Goal: Contribute content: Contribute content

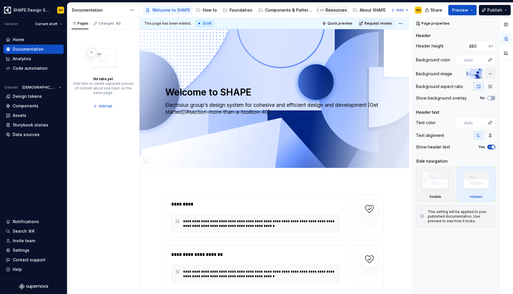
click at [328, 9] on div "Resources" at bounding box center [336, 10] width 21 height 6
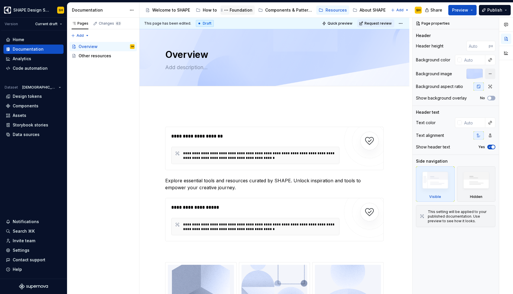
click at [233, 12] on div "Foundation" at bounding box center [241, 10] width 23 height 6
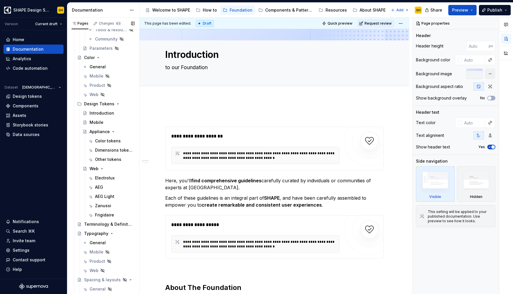
scroll to position [210, 0]
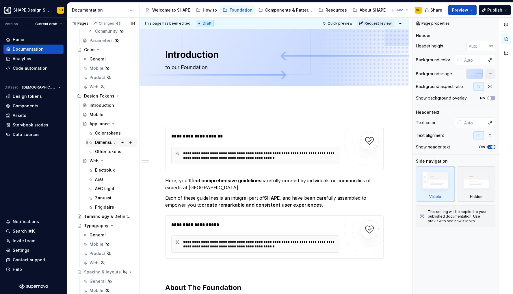
click at [103, 142] on div "Dimensions tokens" at bounding box center [106, 142] width 22 height 6
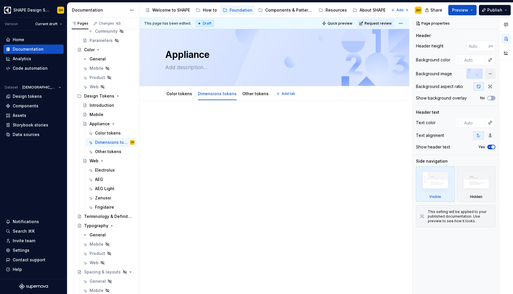
type textarea "*"
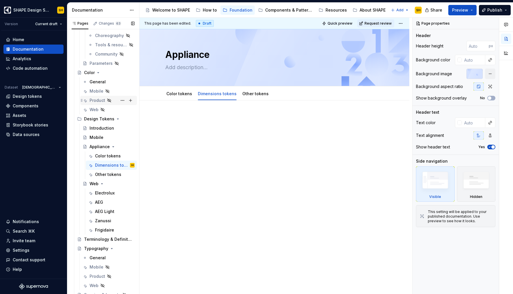
scroll to position [183, 0]
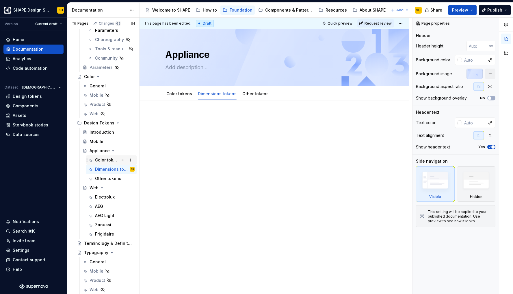
click at [99, 162] on div "Color tokens" at bounding box center [106, 160] width 22 height 6
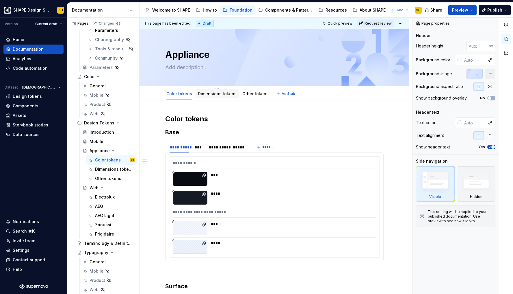
click at [225, 93] on link "Dimensions tokens" at bounding box center [217, 93] width 39 height 5
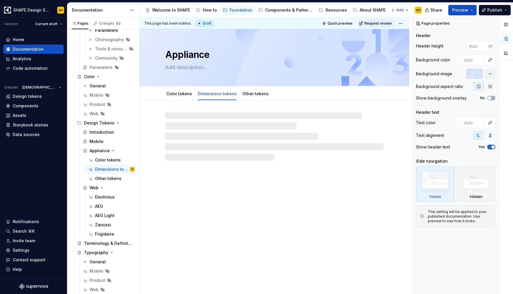
click at [223, 93] on link "Dimensions tokens" at bounding box center [217, 93] width 39 height 5
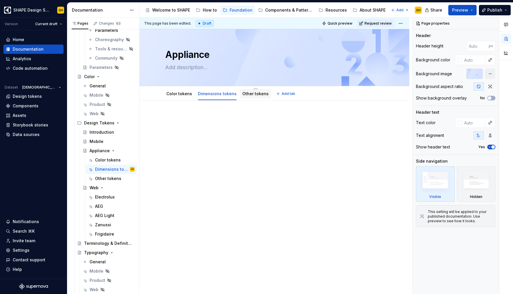
click at [263, 94] on link "Other tokens" at bounding box center [256, 93] width 26 height 5
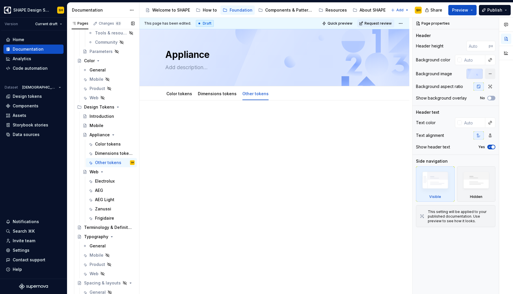
scroll to position [196, 0]
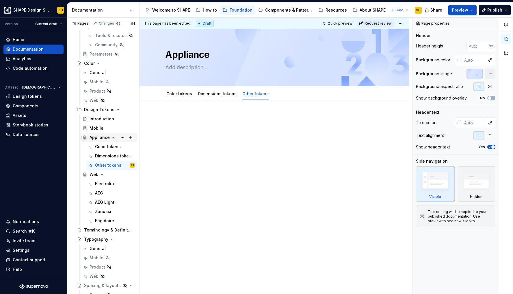
click at [97, 136] on div "Appliance" at bounding box center [100, 137] width 20 height 6
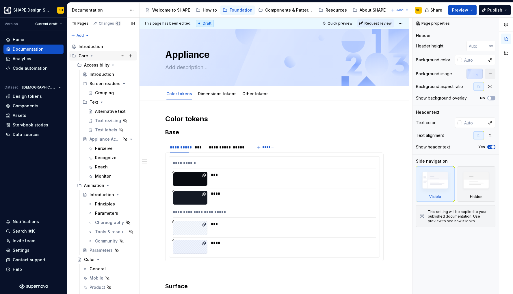
click at [93, 55] on icon "Page tree" at bounding box center [91, 55] width 5 height 5
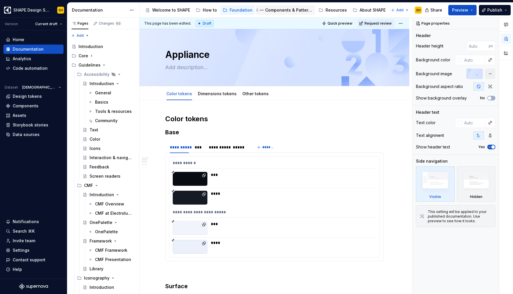
click at [294, 9] on div "Components & Patterns" at bounding box center [289, 10] width 48 height 6
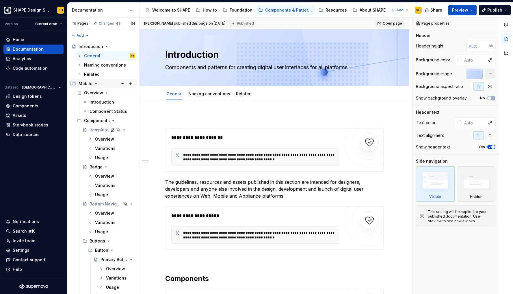
click at [95, 82] on icon "Page tree" at bounding box center [96, 83] width 5 height 5
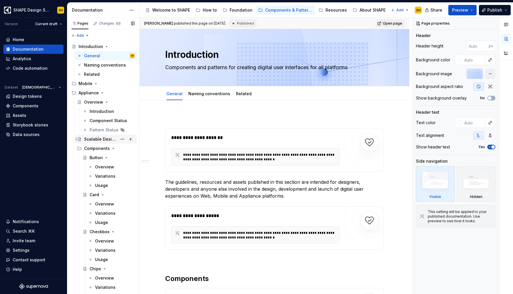
click at [100, 137] on div "Scalable Design Tokens" at bounding box center [100, 139] width 33 height 6
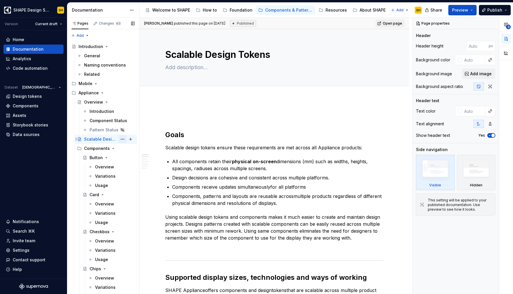
click at [121, 138] on button "Page tree" at bounding box center [123, 139] width 8 height 8
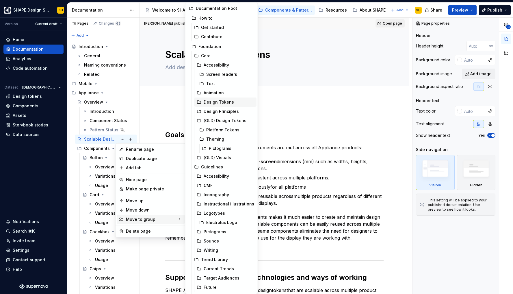
click at [225, 101] on div "Design Tokens" at bounding box center [229, 102] width 51 height 6
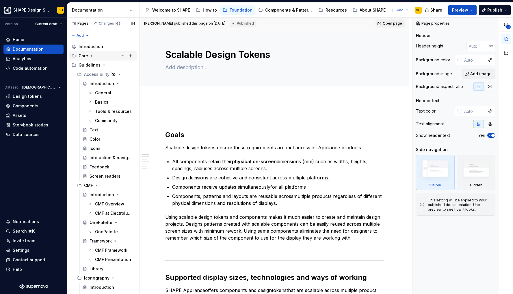
click at [93, 55] on icon "Page tree" at bounding box center [91, 55] width 5 height 5
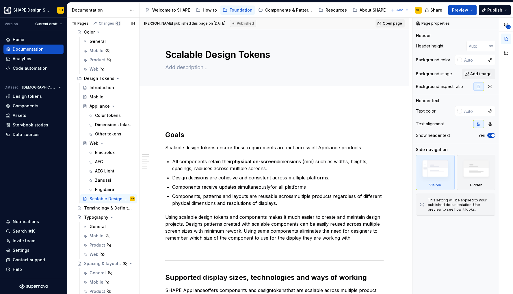
scroll to position [228, 0]
click at [94, 95] on div "Mobile" at bounding box center [97, 96] width 14 height 6
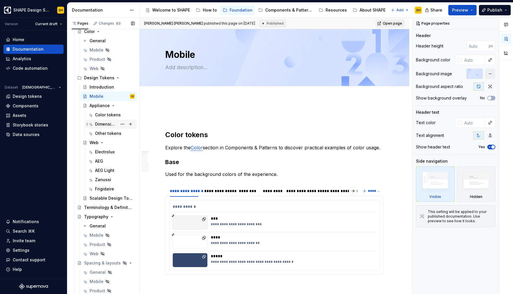
click at [101, 125] on div "Dimensions tokens" at bounding box center [106, 124] width 22 height 6
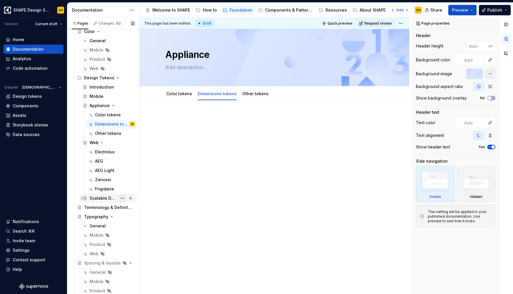
click at [120, 198] on button "Page tree" at bounding box center [123, 198] width 8 height 8
click at [98, 195] on div "Pages Changes 63 Add Accessibility guide for tree Page tree. Navigate the tree …" at bounding box center [103, 157] width 72 height 279
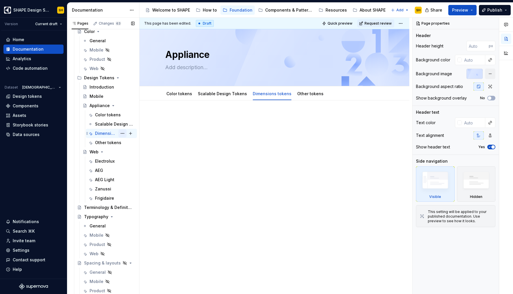
click at [121, 131] on button "Page tree" at bounding box center [123, 133] width 8 height 8
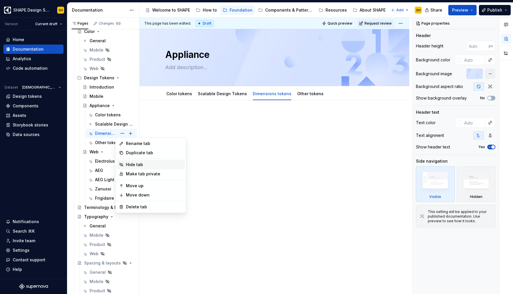
click at [142, 163] on div "Hide tab" at bounding box center [154, 165] width 57 height 6
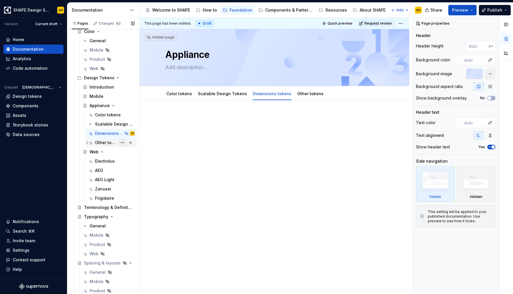
click at [122, 142] on button "Page tree" at bounding box center [123, 142] width 8 height 8
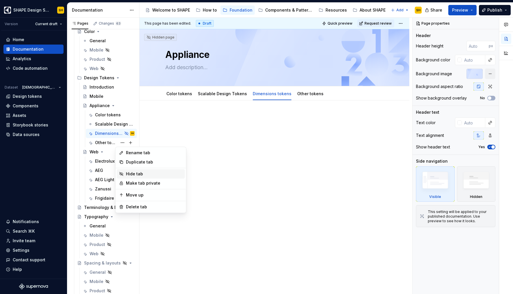
click at [134, 173] on div "Hide tab" at bounding box center [154, 174] width 57 height 6
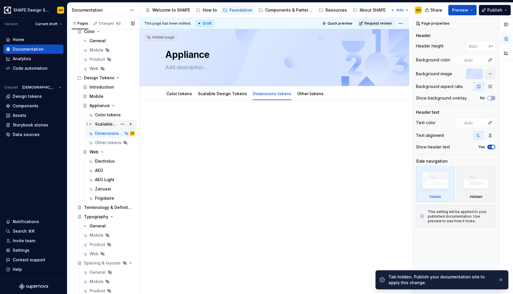
click at [102, 121] on div "Scalable Design Tokens" at bounding box center [115, 124] width 40 height 8
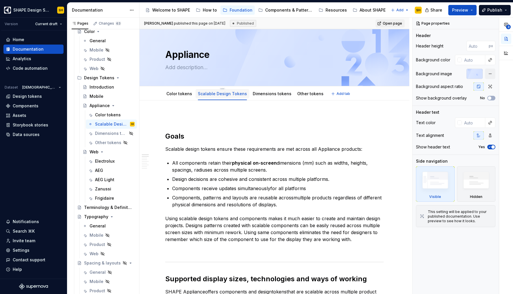
click at [218, 94] on link "Scalable Design Tokens" at bounding box center [222, 93] width 49 height 5
click at [119, 126] on button "Page tree" at bounding box center [123, 124] width 8 height 8
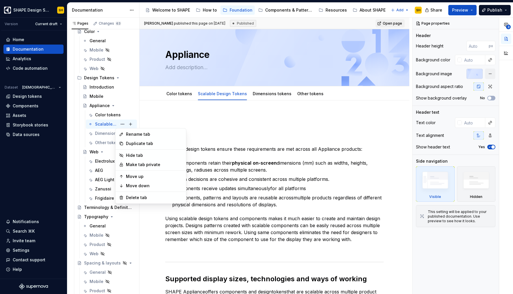
type textarea "*"
click at [127, 133] on div "Rename tab" at bounding box center [154, 134] width 57 height 6
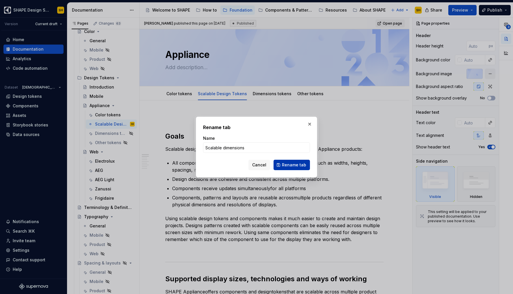
type input "Scalable dimensions"
click at [280, 162] on button "Rename tab" at bounding box center [292, 165] width 36 height 10
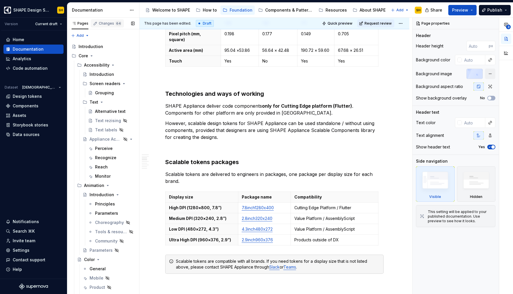
click at [106, 23] on div "Changes 64" at bounding box center [110, 23] width 23 height 5
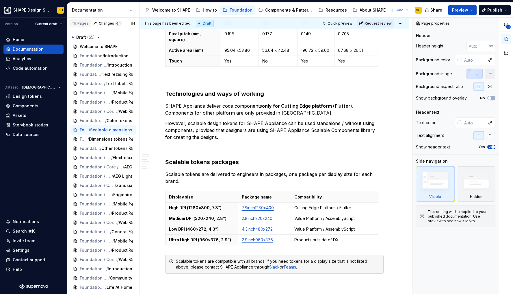
click at [83, 19] on div "Pages" at bounding box center [79, 23] width 21 height 8
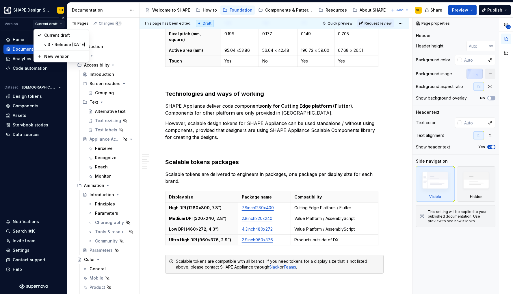
click at [59, 24] on html "SHAPE Design System SH Version Current draft Home Documentation Analytics Code …" at bounding box center [256, 147] width 513 height 294
click at [53, 24] on html "SHAPE Design System SH Version Current draft Home Documentation Analytics Code …" at bounding box center [256, 147] width 513 height 294
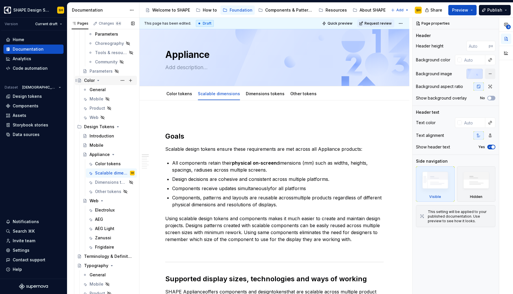
click at [98, 79] on icon "Page tree" at bounding box center [98, 80] width 5 height 5
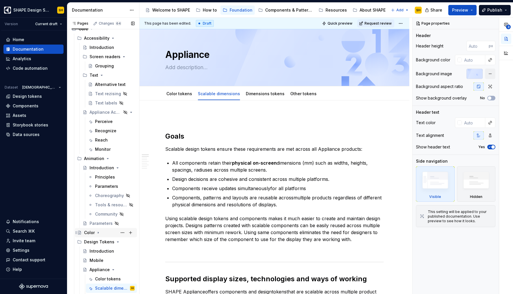
scroll to position [25, 0]
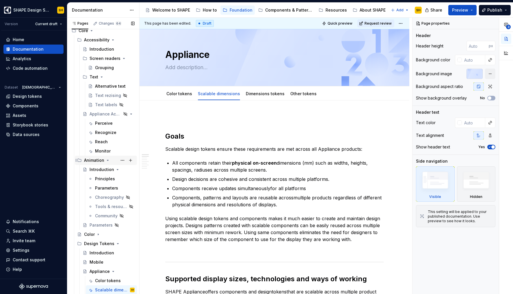
click at [106, 158] on icon "Page tree" at bounding box center [108, 160] width 5 height 5
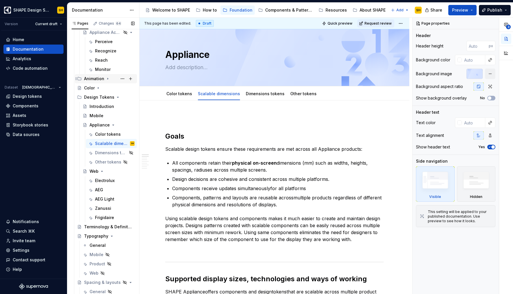
scroll to position [112, 0]
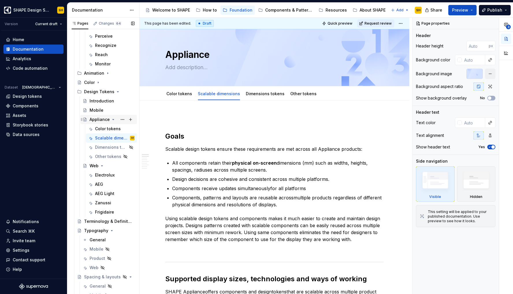
click at [95, 118] on div "Appliance" at bounding box center [100, 120] width 20 height 6
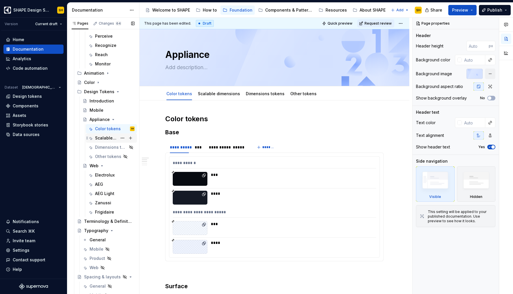
click at [107, 140] on div "Scalable dimensions" at bounding box center [106, 138] width 22 height 6
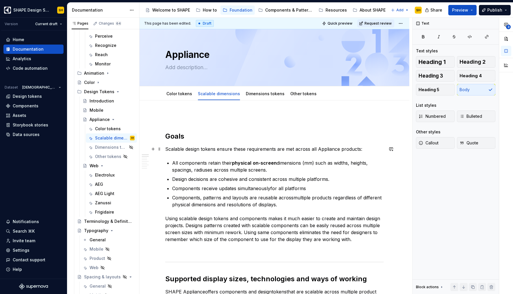
type textarea "*"
click at [243, 150] on p "Scalable design tokens ensure these requirements are met across all Appliance p…" at bounding box center [274, 148] width 219 height 7
click at [327, 163] on p "All components retain their physical on-screen dimensions (mm) such as widths, …" at bounding box center [278, 166] width 212 height 14
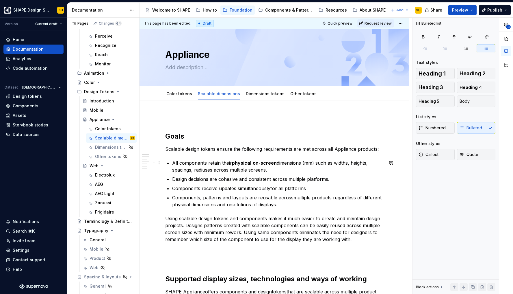
click at [333, 169] on p "All components retain their physical on-screen dimensions (mm) such as widths, …" at bounding box center [278, 166] width 212 height 14
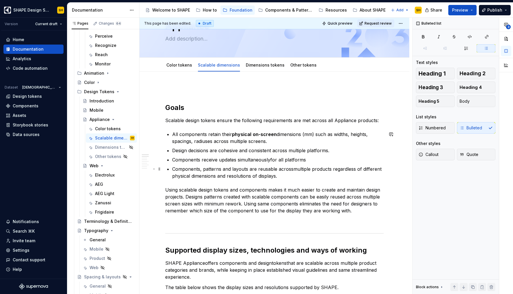
scroll to position [34, 0]
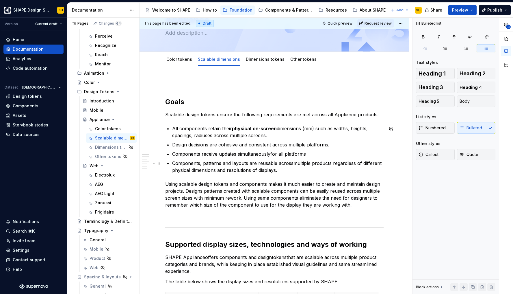
click at [381, 164] on commenthighlight "multiple products regardless of different physical dimensions and resolutions o…" at bounding box center [277, 166] width 211 height 13
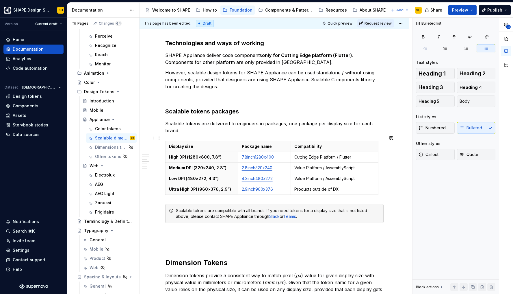
scroll to position [392, 0]
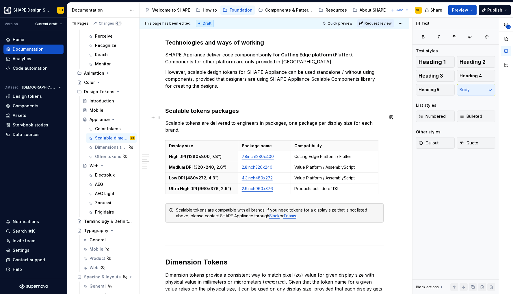
click at [187, 125] on p "Scalable tokens are delivered to engineers in packages, one package per display…" at bounding box center [274, 126] width 219 height 14
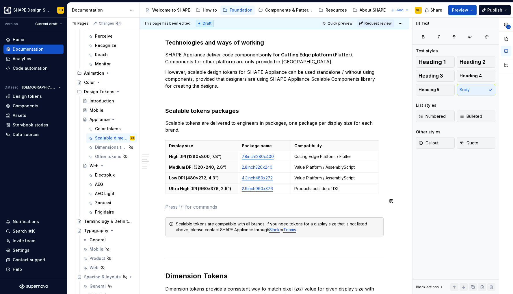
drag, startPoint x: 176, startPoint y: 197, endPoint x: 210, endPoint y: 202, distance: 34.8
click at [210, 203] on p "Packages are hosted on GitHub Enterprise" at bounding box center [274, 206] width 219 height 7
click at [253, 203] on p "Packages are hosted in the repository on GitHub Enterprise" at bounding box center [274, 206] width 219 height 7
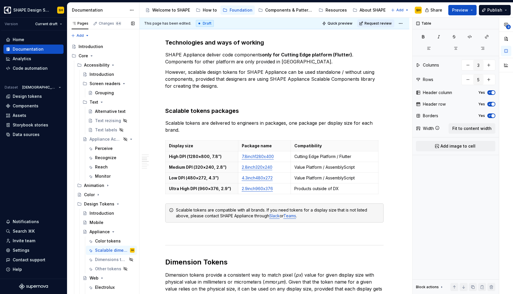
scroll to position [0, 0]
click at [121, 251] on button "Page tree" at bounding box center [123, 250] width 8 height 8
click at [97, 239] on div "Pages Changes 64 Add Accessibility guide for tree Page tree. Navigate the tree …" at bounding box center [103, 157] width 72 height 279
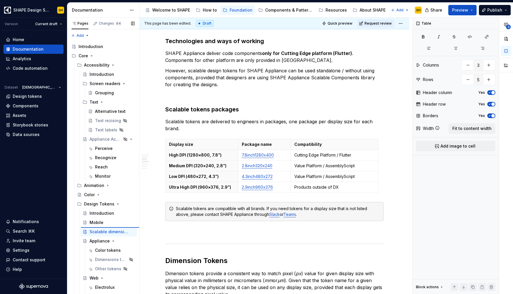
type textarea "*"
type textarea "Scalable dimensions"
click at [119, 231] on button "Page tree" at bounding box center [123, 232] width 8 height 8
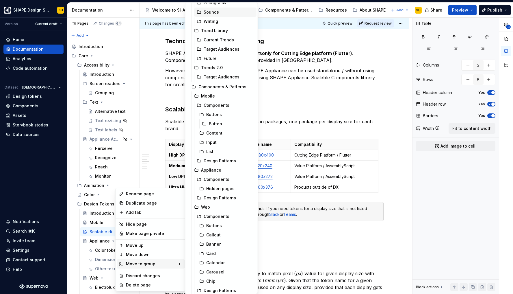
scroll to position [237, 0]
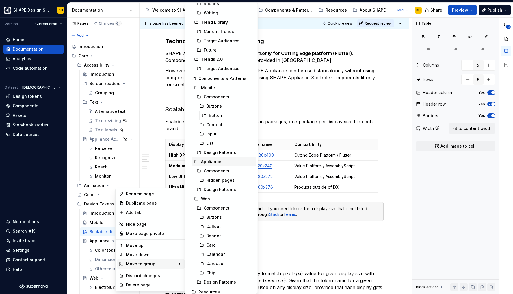
click at [218, 162] on div "Appliance" at bounding box center [227, 162] width 53 height 6
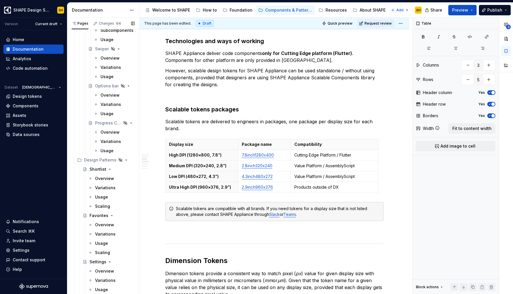
scroll to position [547, 0]
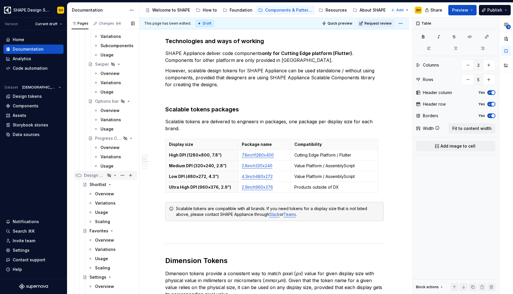
click at [113, 175] on icon "Page tree" at bounding box center [115, 175] width 5 height 5
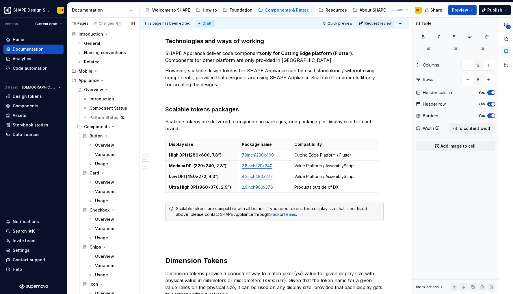
scroll to position [21, 0]
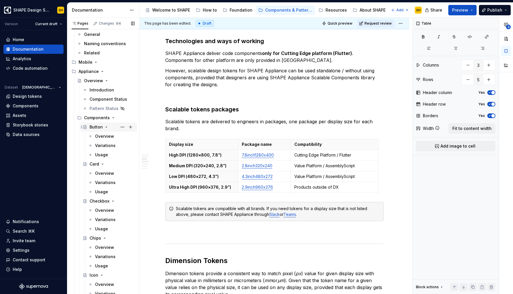
click at [106, 126] on icon "Page tree" at bounding box center [106, 127] width 5 height 5
click at [111, 118] on icon "Page tree" at bounding box center [113, 117] width 5 height 5
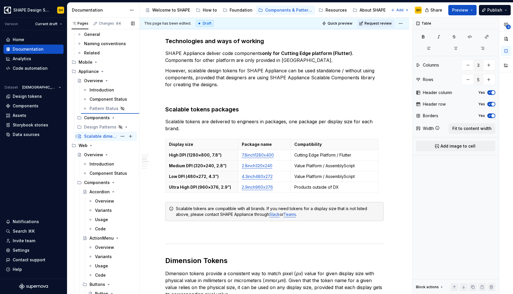
type textarea "*"
type textarea "Overview"
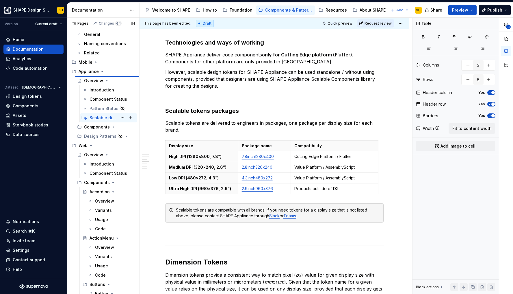
type textarea "*"
type textarea "Scalable dimensions"
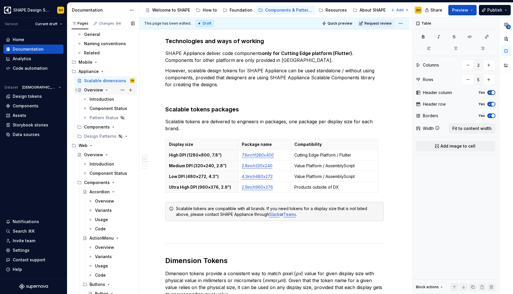
click at [105, 88] on icon "Page tree" at bounding box center [106, 90] width 5 height 5
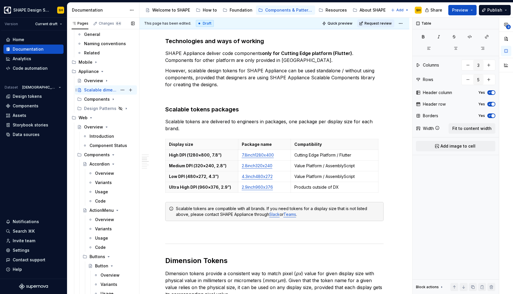
click at [94, 89] on div "Scalable dimensions" at bounding box center [100, 90] width 33 height 6
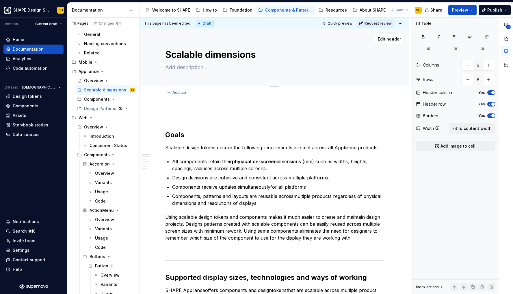
scroll to position [0, 0]
click at [208, 56] on textarea "Scalable dimensions" at bounding box center [273, 55] width 219 height 14
click at [220, 53] on textarea "Scalable dimensions" at bounding box center [273, 55] width 219 height 14
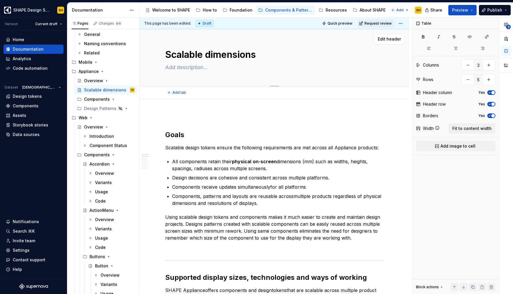
click at [221, 53] on textarea "Scalable dimensions" at bounding box center [273, 55] width 219 height 14
type textarea "*"
type textarea "Scalable D"
type textarea "*"
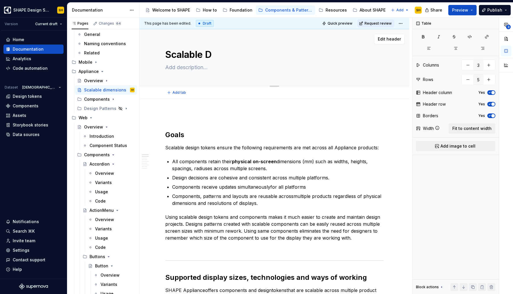
type textarea "Scalable De"
type textarea "*"
type textarea "Scalable Des"
type textarea "*"
type textarea "Scalable Desi"
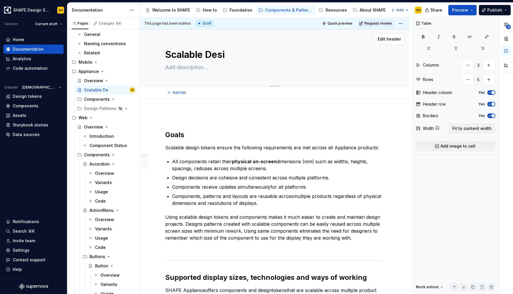
type textarea "*"
type textarea "Scalable Desig"
type textarea "*"
type textarea "Scalable Design"
type textarea "*"
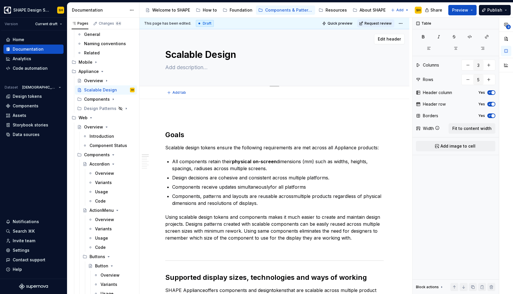
type textarea "Scalable Design"
type textarea "*"
type textarea "Scalable Design T"
type textarea "*"
type textarea "Scalable Design To"
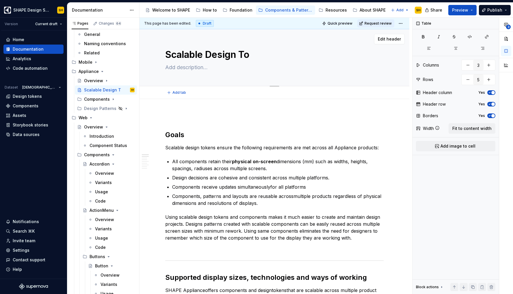
type textarea "*"
type textarea "Scalable Design Tok"
type textarea "*"
type textarea "Scalable Design Toke"
type textarea "*"
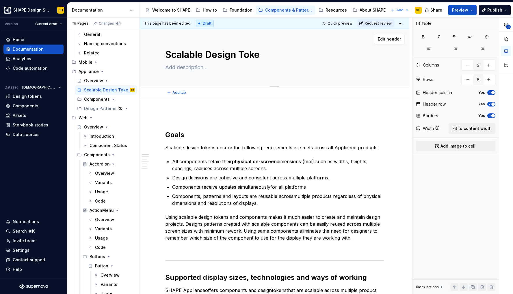
type textarea "Scalable Design Token"
type textarea "*"
type textarea "Scalable Design Tokens"
type textarea "*"
type textarea "Scalable Design Tokens"
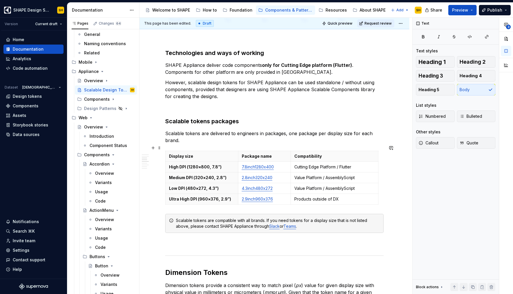
scroll to position [380, 0]
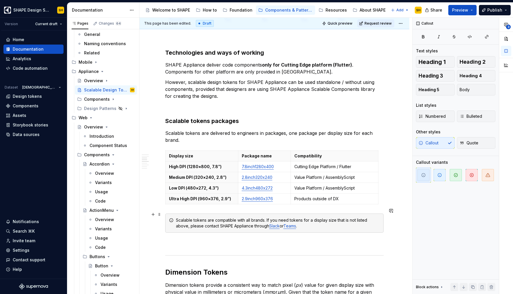
click at [190, 220] on div "Scalable tokens are compatible with all brands. If you need tokens for a displa…" at bounding box center [278, 223] width 204 height 12
click at [310, 222] on div "Scalable tokens are compatible with all brands. If you need tokens for a displa…" at bounding box center [278, 223] width 204 height 12
click at [266, 217] on div "Scalable tokens are compatible with all brands. If you need tokens for a displa…" at bounding box center [278, 223] width 204 height 12
click at [256, 217] on div "If you need tokens for a display size that is not listed above, please contact …" at bounding box center [278, 223] width 204 height 12
click at [256, 221] on div "If you need tokens for a display size that is not listed above, please contact …" at bounding box center [278, 223] width 204 height 12
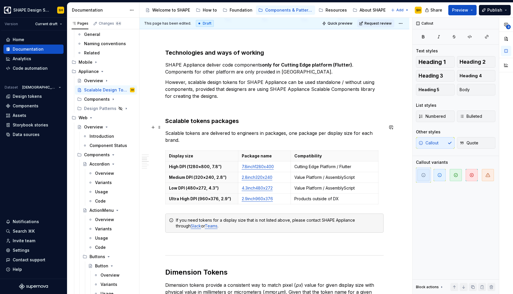
click at [286, 130] on p "Scalable tokens are delivered to engineers in packages, one package per display…" at bounding box center [274, 137] width 219 height 14
click at [210, 130] on p "Scalable tokens are delivered to engineers in packages, one package per display…" at bounding box center [274, 137] width 219 height 14
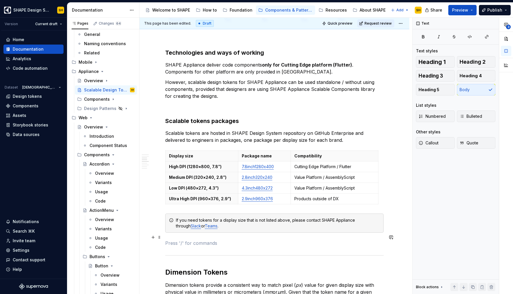
click at [261, 239] on p at bounding box center [274, 242] width 219 height 7
click at [258, 164] on link "7.8inch1280x400" at bounding box center [258, 166] width 32 height 5
click at [221, 134] on p "Scalable tokens are hosted in SHAPE Design System repository on GitHub Enterpri…" at bounding box center [274, 137] width 219 height 14
click at [279, 130] on p "Scalable tokens are hosted in SHAPE Design System repository on GitHub Enterpri…" at bounding box center [274, 137] width 219 height 14
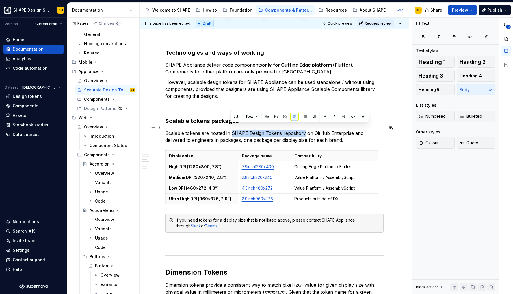
drag, startPoint x: 231, startPoint y: 127, endPoint x: 303, endPoint y: 129, distance: 71.7
click at [303, 130] on p "Scalable tokens are hosted in SHAPE Design Tokens repository on GitHub Enterpri…" at bounding box center [274, 137] width 219 height 14
click at [361, 116] on button "button" at bounding box center [364, 116] width 8 height 8
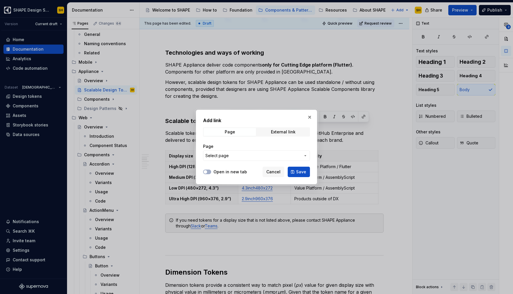
type textarea "*"
click at [224, 154] on span "Select page" at bounding box center [217, 156] width 23 height 6
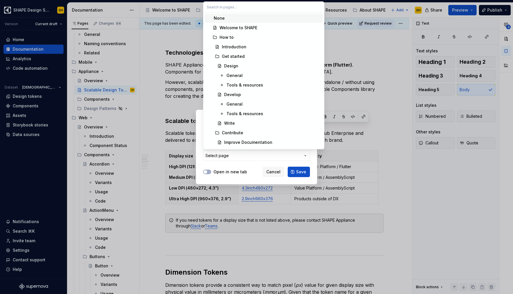
click at [230, 158] on div "Add link Page External link Page Select page Open in new tab Cancel Save" at bounding box center [256, 147] width 513 height 294
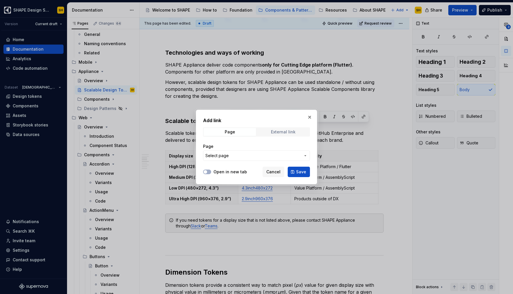
click at [286, 133] on div "External link" at bounding box center [283, 132] width 25 height 5
click at [237, 155] on input "URL" at bounding box center [256, 155] width 107 height 10
paste input "https://github.com/ELX-CX-DESIGN-SHAPE-SYSTEM-DevOps/shape-design-tokens"
type input "https://github.com/ELX-CX-DESIGN-SHAPE-SYSTEM-DevOps/shape-design-tokens"
click at [229, 172] on label "Open in new tab" at bounding box center [231, 172] width 34 height 6
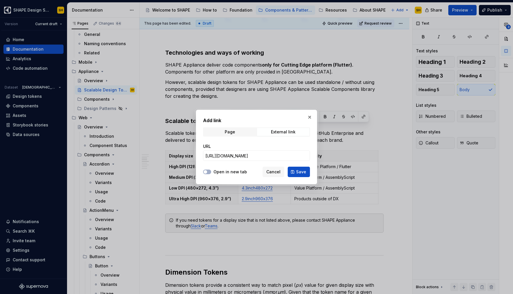
click at [211, 172] on button "Open in new tab" at bounding box center [207, 171] width 8 height 5
click at [304, 174] on span "Save" at bounding box center [301, 172] width 10 height 6
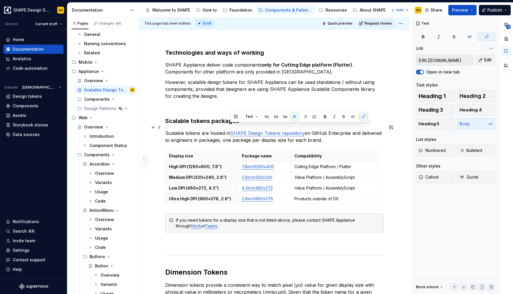
click at [317, 130] on p "Scalable tokens are hosted in SHAPE Design Tokens repository on GitHub Enterpri…" at bounding box center [274, 137] width 219 height 14
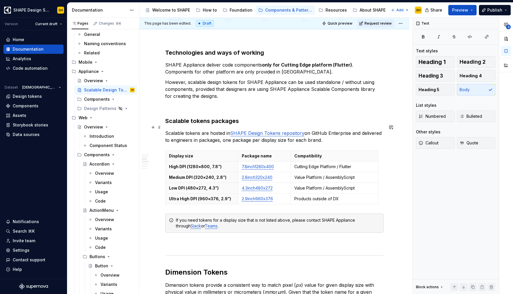
click at [211, 130] on p "Scalable tokens are hosted in SHAPE Design Tokens repository on GitHub Enterpri…" at bounding box center [274, 137] width 219 height 14
click at [352, 130] on p "Scalable tokens are part of the SHAPE Design Tokens repository on GitHub Enterp…" at bounding box center [274, 137] width 219 height 14
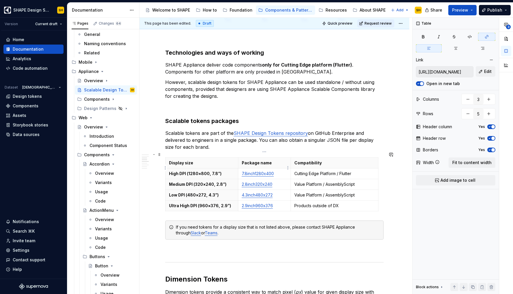
click at [267, 171] on link "7.8inch1280x400" at bounding box center [258, 173] width 32 height 5
click at [257, 171] on link "7.8inch1280x400" at bounding box center [258, 173] width 32 height 5
click at [210, 141] on p "Scalable tokens are part of the SHAPE Design Tokens repository on GitHub Enterp…" at bounding box center [274, 140] width 219 height 21
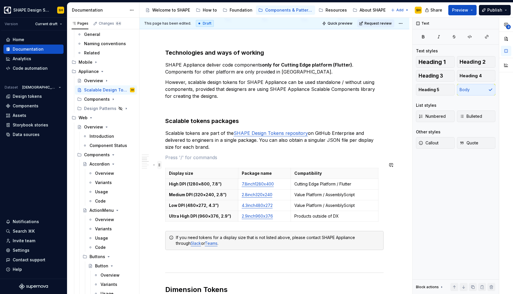
click at [158, 165] on span at bounding box center [159, 165] width 5 height 8
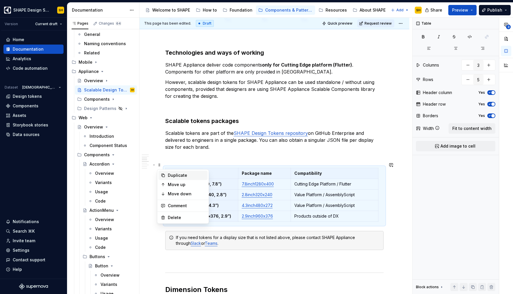
click at [165, 175] on icon at bounding box center [163, 175] width 3 height 3
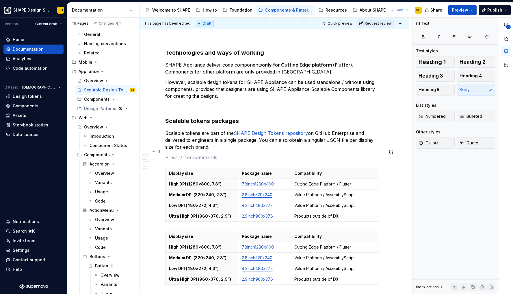
click at [196, 154] on p at bounding box center [274, 157] width 219 height 7
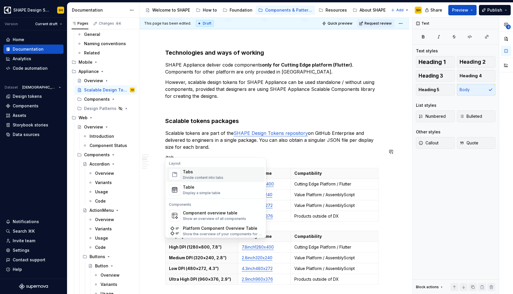
click at [191, 173] on div "Tabs" at bounding box center [203, 172] width 40 height 6
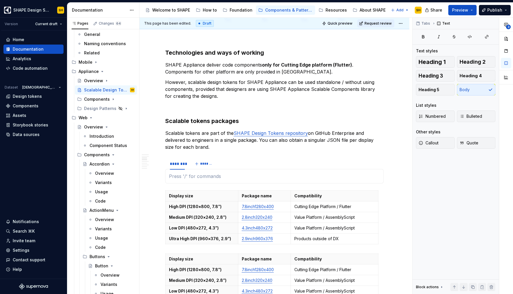
type textarea "*"
click at [174, 161] on div "********" at bounding box center [177, 164] width 15 height 6
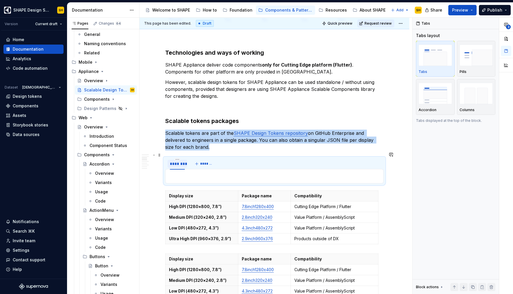
click at [180, 161] on div "********" at bounding box center [177, 164] width 15 height 6
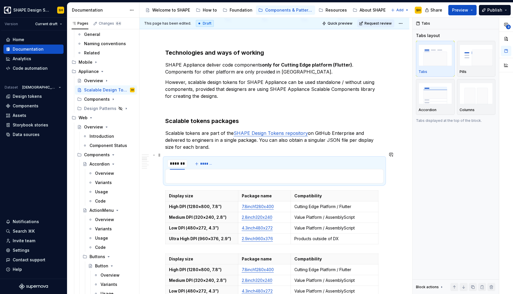
click at [180, 159] on input "********" at bounding box center [178, 163] width 20 height 10
type input "*******"
click at [207, 161] on span "*******" at bounding box center [205, 163] width 13 height 5
type input "**********"
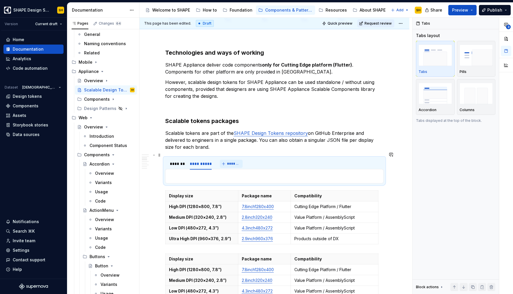
click at [227, 161] on span "*******" at bounding box center [233, 163] width 13 height 5
type input "***"
click at [243, 161] on span "*******" at bounding box center [245, 163] width 13 height 5
click at [237, 158] on input "********" at bounding box center [237, 163] width 20 height 10
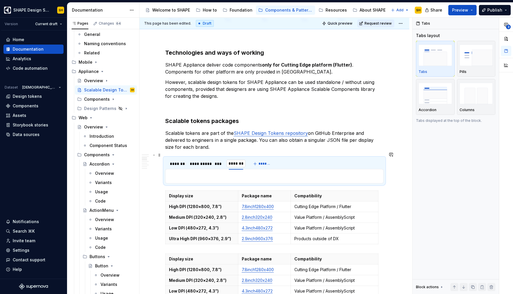
type input "**********"
click at [180, 161] on div "*******" at bounding box center [177, 164] width 14 height 6
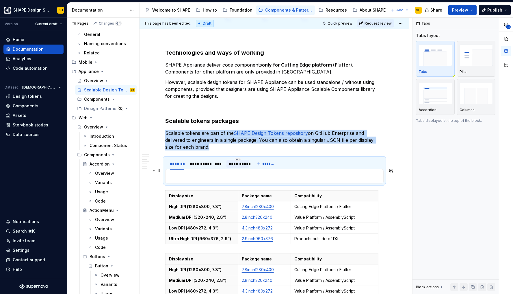
click at [182, 173] on p at bounding box center [274, 176] width 211 height 7
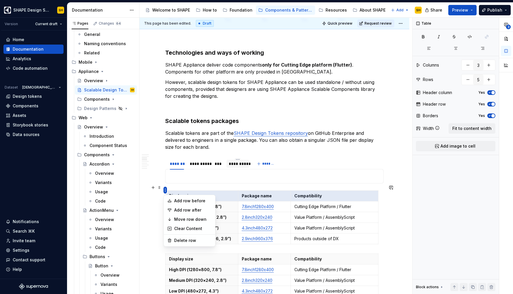
click at [165, 189] on html "SHAPE Design System SH Version Current draft Home Documentation Analytics Code …" at bounding box center [256, 147] width 513 height 294
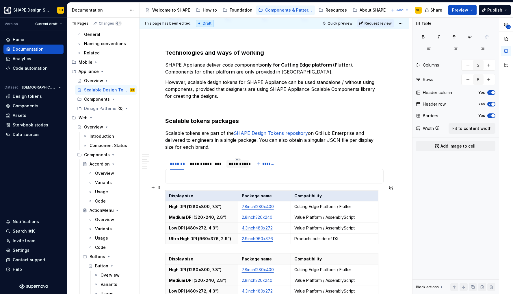
drag, startPoint x: 155, startPoint y: 208, endPoint x: 157, endPoint y: 192, distance: 16.0
click at [155, 208] on html "SHAPE Design System SH Version Current draft Home Documentation Analytics Code …" at bounding box center [256, 147] width 513 height 294
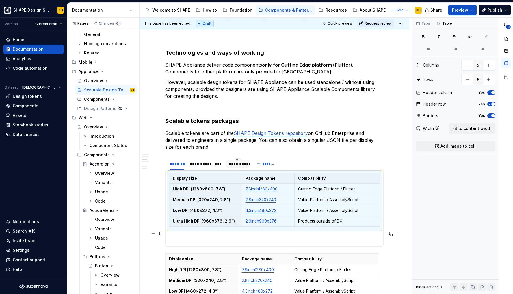
click at [190, 236] on p at bounding box center [274, 239] width 211 height 7
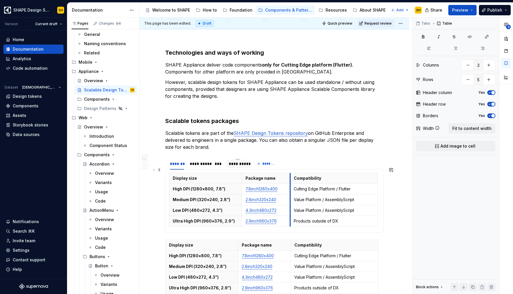
drag, startPoint x: 295, startPoint y: 172, endPoint x: 290, endPoint y: 173, distance: 4.5
click at [291, 173] on th "Compatibility" at bounding box center [335, 178] width 88 height 11
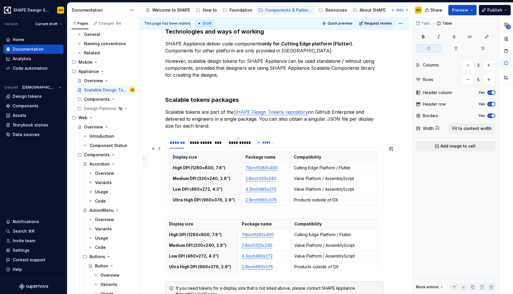
scroll to position [407, 0]
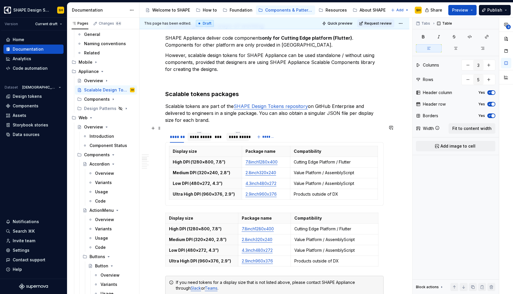
click at [200, 134] on div "**********" at bounding box center [199, 137] width 19 height 6
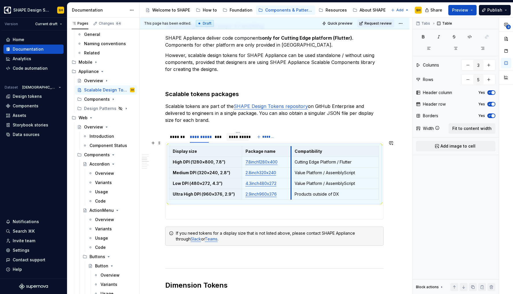
drag, startPoint x: 295, startPoint y: 149, endPoint x: 291, endPoint y: 150, distance: 3.5
click at [291, 150] on th "Compatibility" at bounding box center [335, 151] width 88 height 11
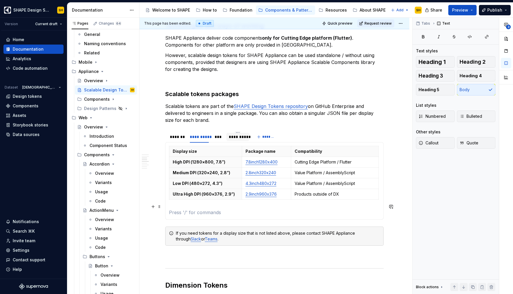
click at [284, 209] on p at bounding box center [274, 212] width 211 height 7
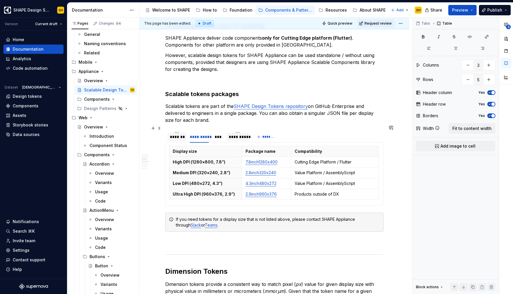
click at [177, 134] on div "*******" at bounding box center [177, 137] width 14 height 6
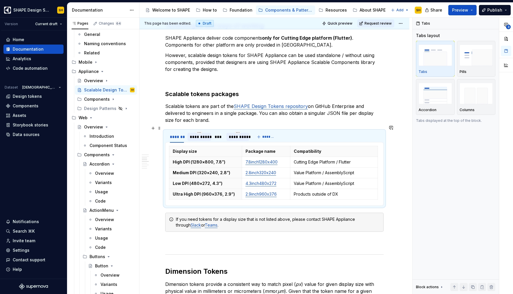
click at [198, 134] on div "**********" at bounding box center [199, 137] width 19 height 6
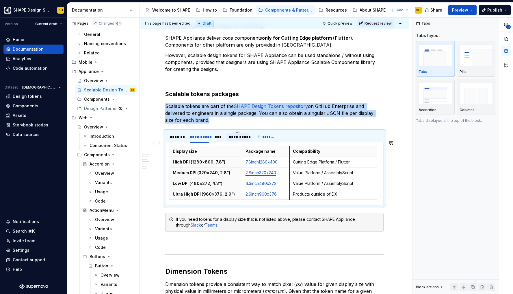
click at [290, 148] on th "Compatibility" at bounding box center [334, 151] width 88 height 11
click at [178, 134] on div "*******" at bounding box center [177, 137] width 14 height 6
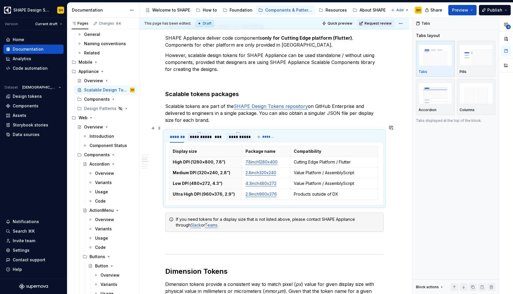
click at [199, 134] on div "**********" at bounding box center [199, 137] width 19 height 6
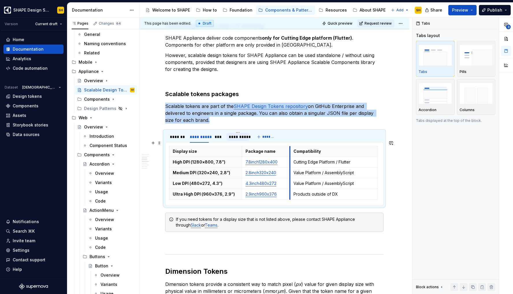
click at [291, 147] on th "Compatibility" at bounding box center [334, 151] width 88 height 11
click at [171, 134] on div "*******" at bounding box center [177, 137] width 14 height 6
click at [201, 134] on div "**********" at bounding box center [199, 137] width 19 height 6
click at [179, 134] on div "*******" at bounding box center [177, 137] width 14 height 6
click at [202, 134] on div "**********" at bounding box center [199, 137] width 19 height 6
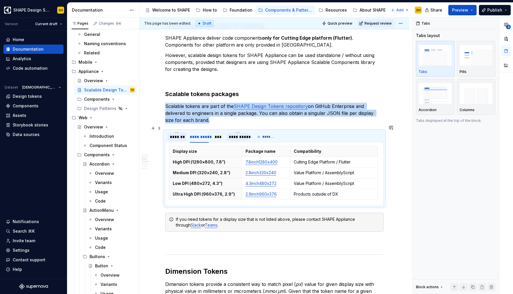
click at [174, 134] on div "*******" at bounding box center [177, 137] width 14 height 6
type textarea "*"
click at [259, 159] on link "7.8inch1280x400" at bounding box center [262, 161] width 32 height 5
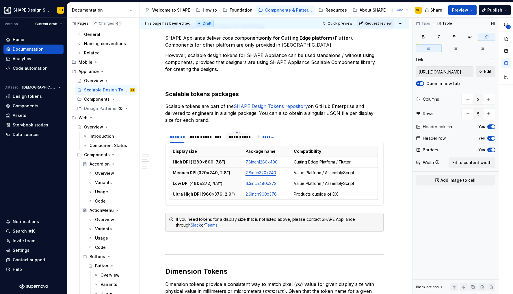
click at [488, 70] on span "Edit" at bounding box center [489, 72] width 8 height 6
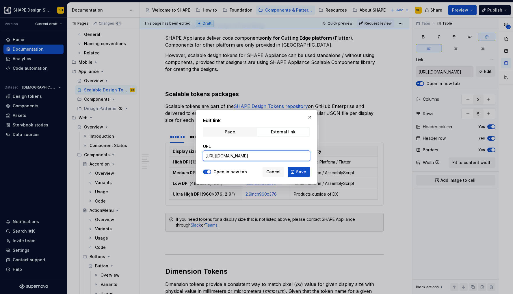
click at [257, 158] on input "https://github.com/ELX-CX-DESIGN-SHAPE-SYSTEM-DevOps/shape-design-tokens/tree/m…" at bounding box center [256, 155] width 107 height 10
paste input "blob/main/dist/token_exporter/product/json/neutral/7.8inch1280x400/tokens.json"
type input "https://github.com/ELX-CX-DESIGN-SHAPE-SYSTEM-DevOps/shape-design-tokens/blob/m…"
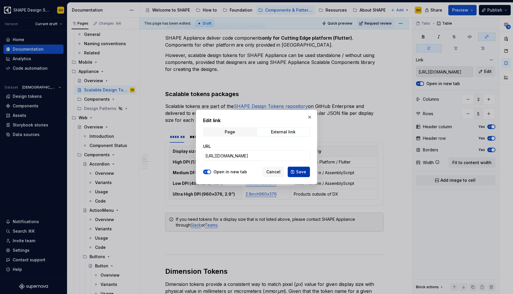
click at [304, 173] on span "Save" at bounding box center [301, 172] width 10 height 6
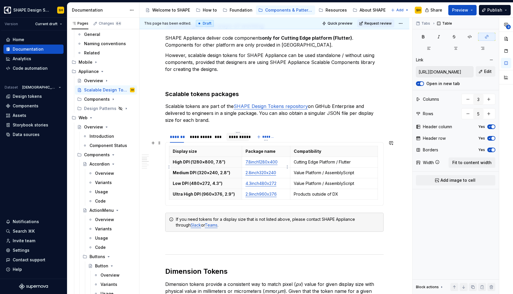
click at [258, 170] on link "2.8inch320x240" at bounding box center [261, 172] width 31 height 5
click at [490, 70] on span "Edit" at bounding box center [489, 72] width 8 height 6
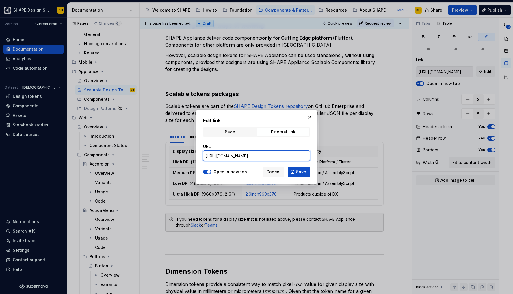
drag, startPoint x: 248, startPoint y: 154, endPoint x: 328, endPoint y: 156, distance: 80.7
click at [328, 156] on div "Edit link Page External link URL https://github.com/ELX-CX-DESIGN-SHAPE-SYSTEM-…" at bounding box center [256, 147] width 513 height 294
click at [276, 172] on span "Cancel" at bounding box center [274, 172] width 14 height 6
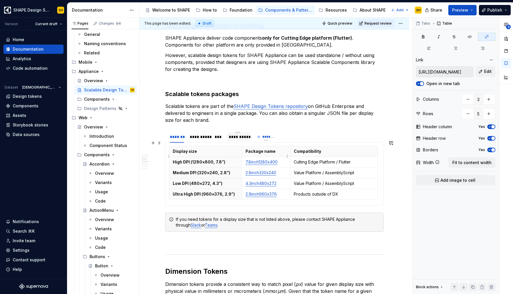
click at [260, 159] on link "7.8inch1280x400" at bounding box center [262, 161] width 32 height 5
click at [450, 70] on input "https://github.com/ELX-CX-DESIGN-SHAPE-SYSTEM-DevOps/shape-design-tokens/blob/m…" at bounding box center [445, 71] width 57 height 10
click at [486, 71] on span "Edit" at bounding box center [489, 72] width 8 height 6
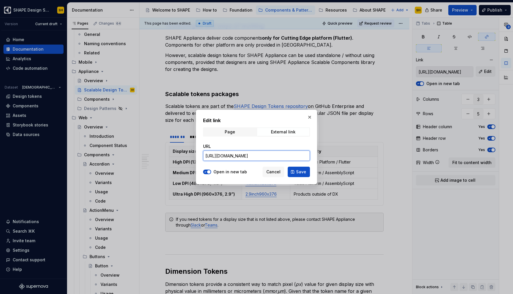
drag, startPoint x: 333, startPoint y: 157, endPoint x: 388, endPoint y: 164, distance: 55.7
click at [387, 163] on div "Edit link Page External link URL https://github.com/ELX-CX-DESIGN-SHAPE-SYSTEM-…" at bounding box center [256, 147] width 513 height 294
click at [310, 117] on button "button" at bounding box center [310, 117] width 8 height 8
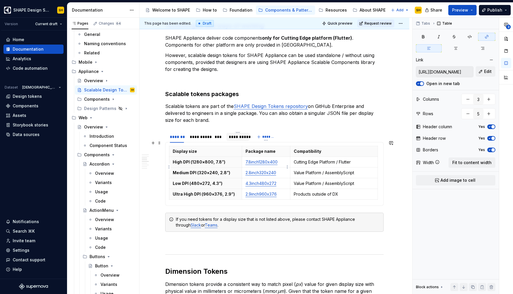
type input "https://github.com/ELX-CX-DESIGN-SHAPE-SYSTEM-DevOps/shape-design-tokens/tree/m…"
click at [261, 170] on link "2.8inch320x240" at bounding box center [261, 172] width 31 height 5
click at [484, 69] on button "Edit" at bounding box center [486, 71] width 20 height 10
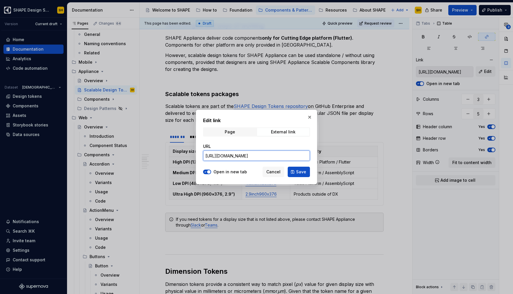
drag, startPoint x: 291, startPoint y: 156, endPoint x: 407, endPoint y: 159, distance: 115.4
click at [407, 159] on div "Edit link Page External link URL https://github.com/ELX-CX-DESIGN-SHAPE-SYSTEM-…" at bounding box center [256, 147] width 513 height 294
click at [289, 155] on input "https://github.com/ELX-CX-DESIGN-SHAPE-SYSTEM-DevOps/shape-design-tokens/tree/m…" at bounding box center [256, 155] width 107 height 10
type input "https://github.com/ELX-CX-DESIGN-SHAPE-SYSTEM-DevOps/shape-design-tokens/tree/m…"
click at [300, 171] on span "Save" at bounding box center [301, 172] width 10 height 6
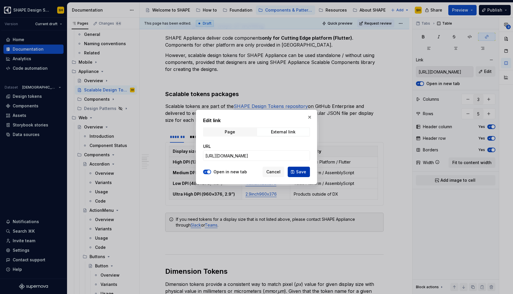
type input "https://github.com/ELX-CX-DESIGN-SHAPE-SYSTEM-DevOps/shape-design-tokens/tree/m…"
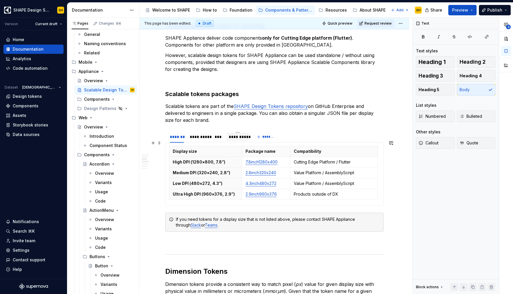
click at [167, 149] on div "Display size Package name Compatibility High DPI (1280×800, 7.8”) 7.8inch1280x4…" at bounding box center [274, 174] width 219 height 64
click at [201, 148] on p "Display size" at bounding box center [206, 151] width 66 height 6
click at [180, 196] on div "Display size Package name Compatibility High DPI (1280×800, 7.8”) 7.8inch1280x4…" at bounding box center [274, 174] width 219 height 64
click at [167, 145] on div "Display size Package name Compatibility High DPI (1280×800, 7.8”) 7.8inch1280x4…" at bounding box center [274, 174] width 219 height 64
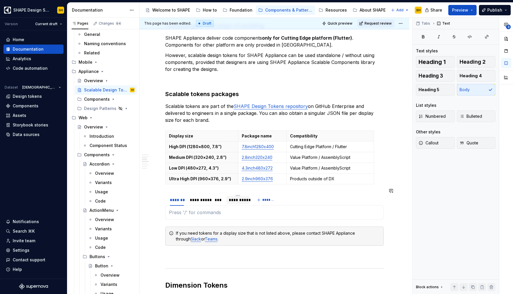
click at [165, 202] on section "**********" at bounding box center [274, 206] width 219 height 26
click at [158, 207] on span at bounding box center [159, 206] width 5 height 8
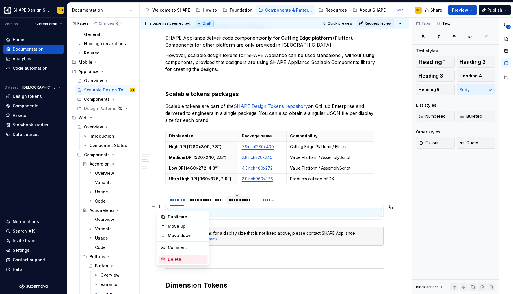
click at [172, 258] on div "Delete" at bounding box center [187, 259] width 38 height 6
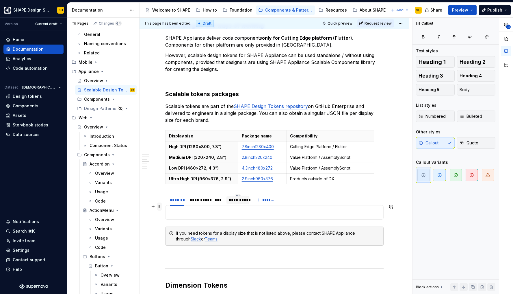
click at [161, 206] on span at bounding box center [159, 206] width 5 height 8
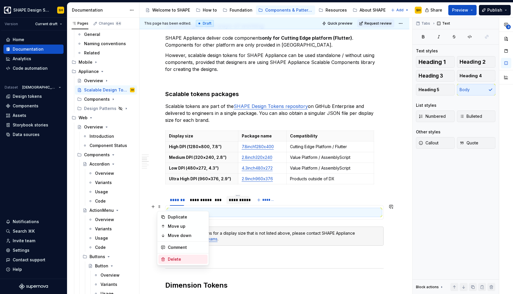
click at [174, 259] on div "Delete" at bounding box center [187, 259] width 38 height 6
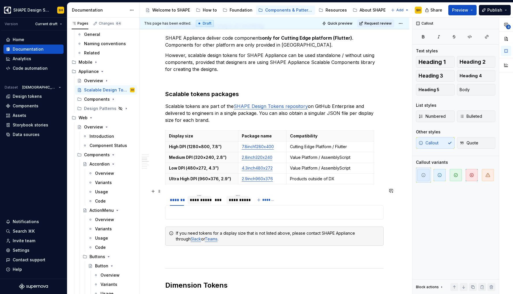
click at [202, 197] on div "**********" at bounding box center [200, 200] width 24 height 8
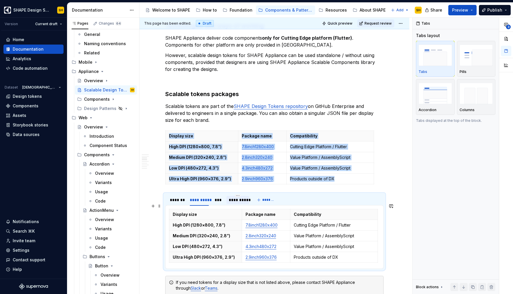
click at [165, 211] on section "**********" at bounding box center [274, 230] width 219 height 75
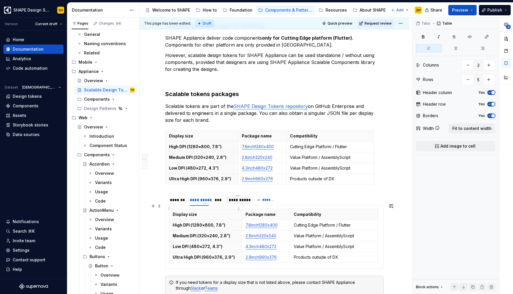
click at [170, 209] on th "Display size" at bounding box center [205, 214] width 73 height 11
click at [159, 208] on span at bounding box center [159, 206] width 5 height 8
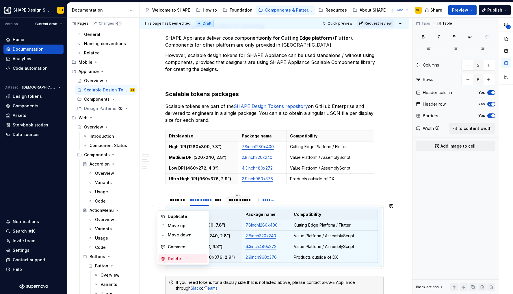
click at [184, 257] on div "Delete" at bounding box center [187, 259] width 38 height 6
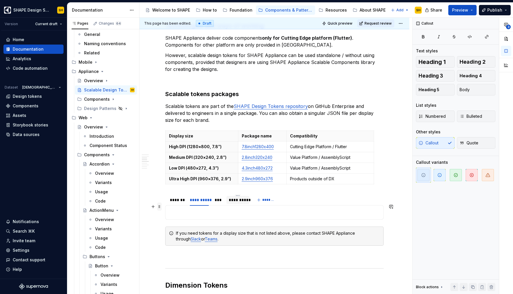
click at [159, 207] on span at bounding box center [159, 206] width 5 height 8
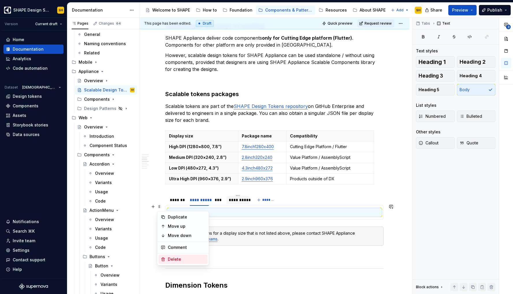
click at [180, 256] on div "Delete" at bounding box center [187, 259] width 38 height 6
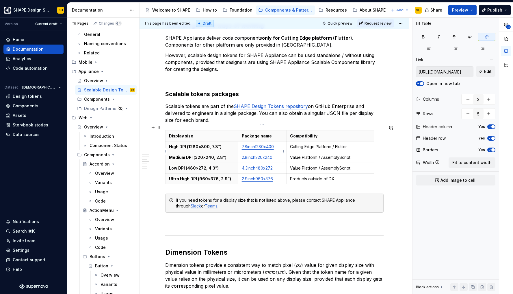
click at [261, 155] on link "2.8inch320x240" at bounding box center [257, 157] width 31 height 5
type input "https://github.com/ELX-CX-DESIGN-SHAPE-SYSTEM-DevOps/shape-design-tokens/tree/m…"
click at [262, 165] on link "4.3inch480x272" at bounding box center [257, 167] width 31 height 5
click at [483, 72] on button "Edit" at bounding box center [486, 71] width 20 height 10
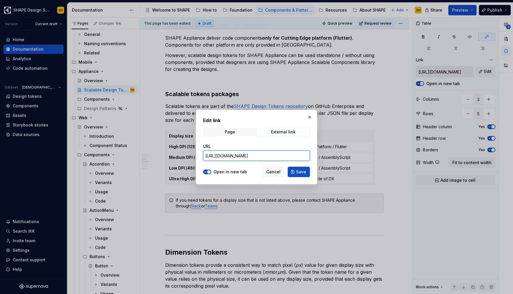
drag, startPoint x: 272, startPoint y: 153, endPoint x: 384, endPoint y: 159, distance: 112.3
click at [384, 159] on div "Edit link Page External link URL https://github.com/ELX-CX-DESIGN-SHAPE-SYSTEM-…" at bounding box center [256, 147] width 513 height 294
type input "https://github.com/ELX-CX-DESIGN-SHAPE-SYSTEM-DevOps/shape-design-tokens/tree/m…"
click at [296, 166] on div "Open in new tab Cancel Save" at bounding box center [256, 170] width 107 height 13
click at [303, 171] on span "Save" at bounding box center [301, 172] width 10 height 6
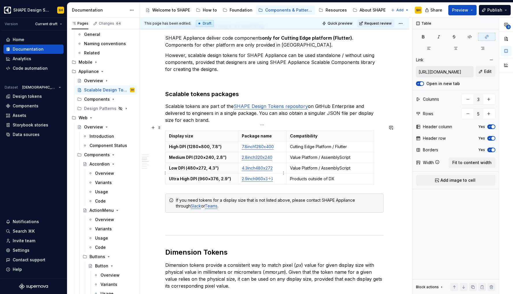
type input "https://github.com/ELX-CX-DESIGN-SHAPE-SYSTEM-DevOps/shape-design-tokens/tree/m…"
click at [260, 176] on link "2.9inch960x376" at bounding box center [257, 178] width 31 height 5
click at [490, 71] on span "Edit" at bounding box center [489, 72] width 8 height 6
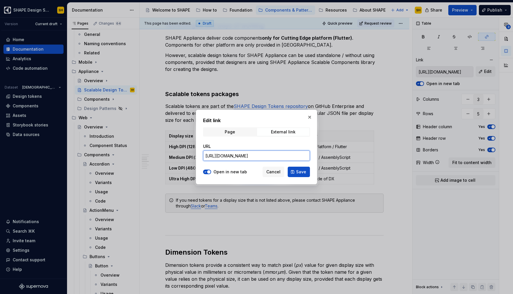
drag, startPoint x: 264, startPoint y: 159, endPoint x: 403, endPoint y: 150, distance: 139.9
click at [403, 150] on div "Edit link Page External link URL https://github.com/ELX-CX-DESIGN-SHAPE-SYSTEM-…" at bounding box center [256, 147] width 513 height 294
type input "https://github.com/ELX-CX-DESIGN-SHAPE-SYSTEM-DevOps/shape-design-tokens/tree/m…"
click at [300, 174] on span "Save" at bounding box center [301, 172] width 10 height 6
type input "https://github.com/ELX-CX-DESIGN-SHAPE-SYSTEM-DevOps/shape-design-tokens/tree/m…"
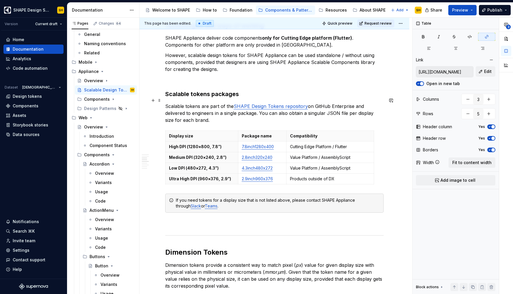
click at [228, 115] on p "Scalable tokens are part of the SHAPE Design Tokens repository on GitHub Enterp…" at bounding box center [274, 113] width 219 height 21
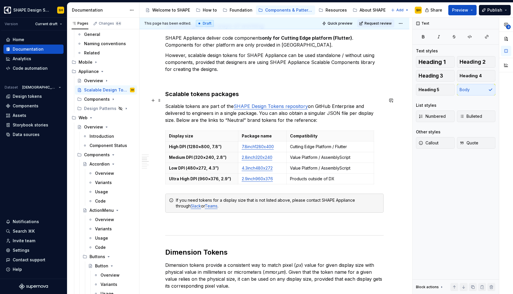
click at [177, 116] on p "Scalable tokens are part of the SHAPE Design Tokens repository on GitHub Enterp…" at bounding box center [274, 113] width 219 height 21
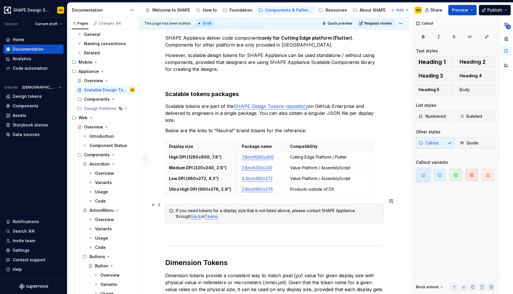
click at [292, 208] on div "If you need tokens for a display size that is not listed above, please contact …" at bounding box center [278, 214] width 204 height 12
drag, startPoint x: 373, startPoint y: 149, endPoint x: 382, endPoint y: 150, distance: 9.0
click at [357, 154] on p "Cutting Edge Platform / Flutter" at bounding box center [334, 157] width 89 height 6
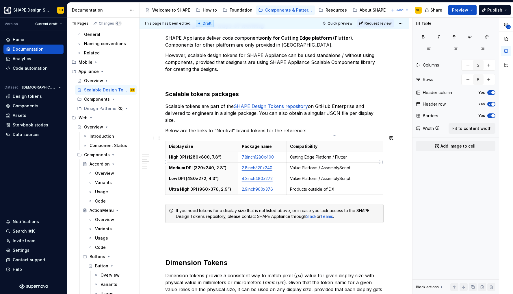
click at [359, 165] on p "Value Platform / AssemblyScript" at bounding box center [334, 168] width 89 height 6
click at [365, 175] on p "Value Platform / AssemblyScript" at bounding box center [334, 178] width 89 height 6
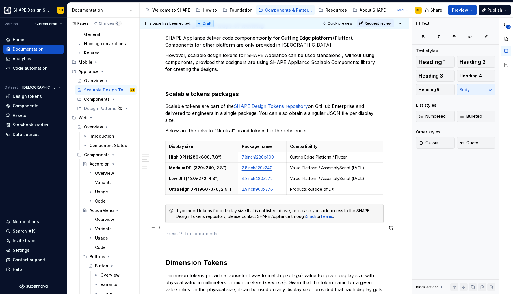
click at [336, 230] on p at bounding box center [274, 233] width 219 height 7
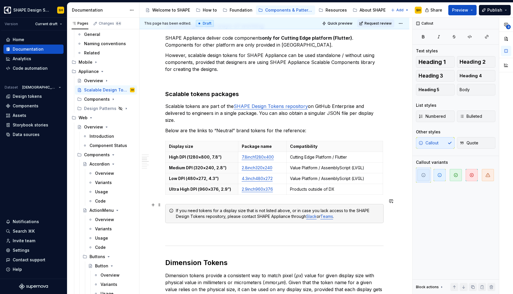
click at [296, 208] on div "If you need tokens for a display size that is not listed above, or in case you …" at bounding box center [278, 214] width 204 height 12
click at [381, 22] on span "Request review" at bounding box center [378, 23] width 27 height 5
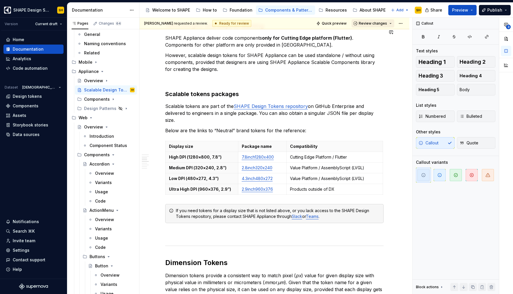
click at [370, 21] on span "Review changes" at bounding box center [373, 23] width 28 height 5
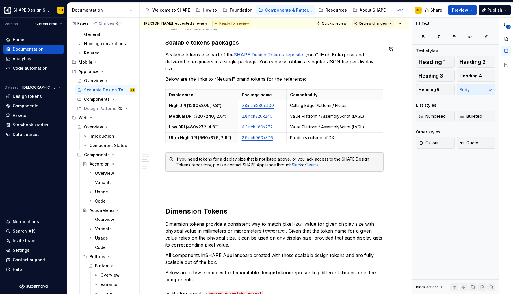
scroll to position [460, 0]
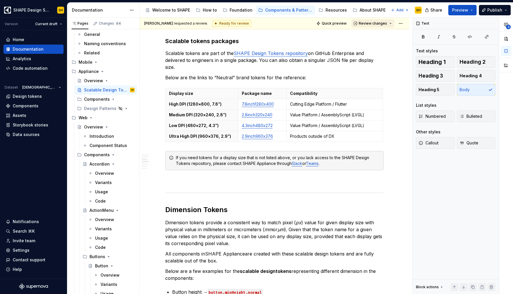
click at [369, 23] on span "Review changes" at bounding box center [373, 23] width 28 height 5
click at [370, 37] on div "Approve" at bounding box center [389, 35] width 51 height 6
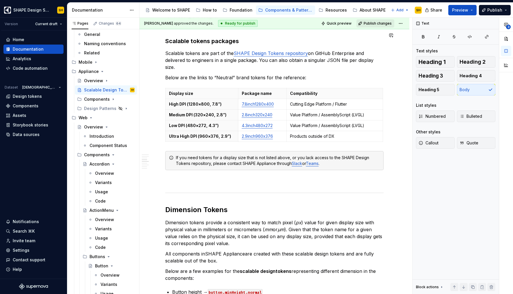
click at [379, 21] on button "Publish changes" at bounding box center [376, 23] width 38 height 8
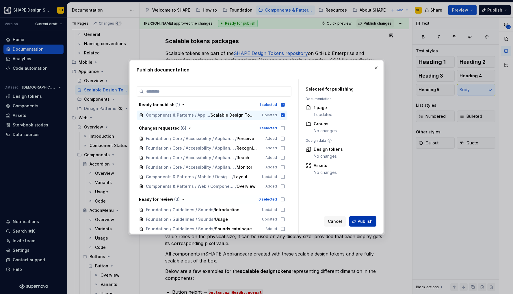
click at [363, 219] on span "Publish" at bounding box center [365, 221] width 15 height 6
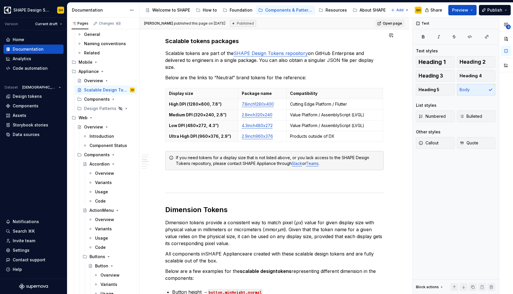
type textarea "*"
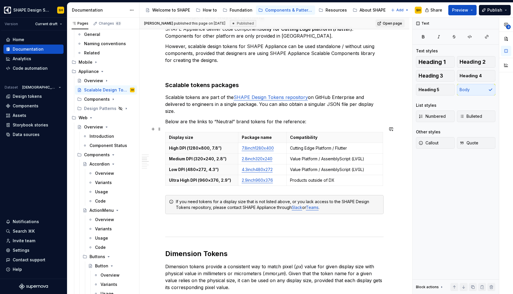
scroll to position [399, 0]
